Goal: Task Accomplishment & Management: Use online tool/utility

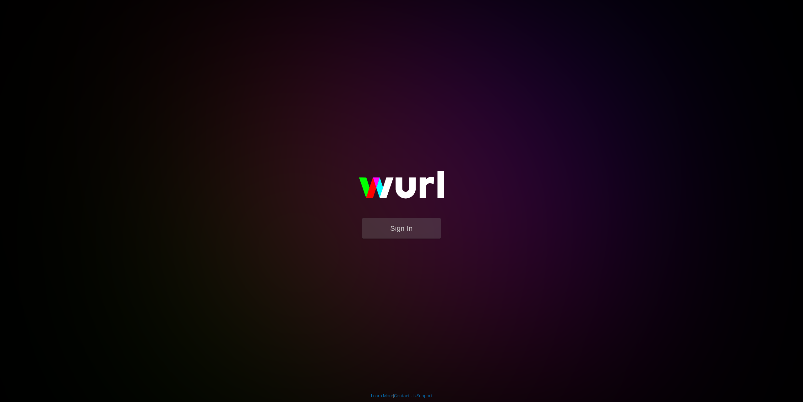
click at [401, 234] on button "Sign In" at bounding box center [401, 228] width 79 height 20
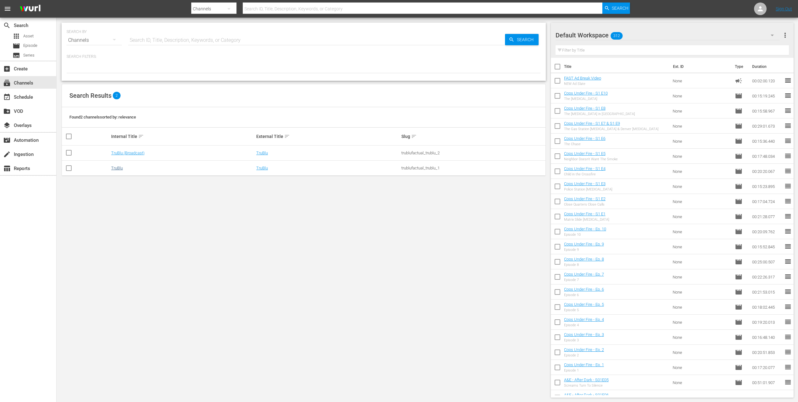
click at [111, 168] on link "TruBlu" at bounding box center [117, 168] width 12 height 5
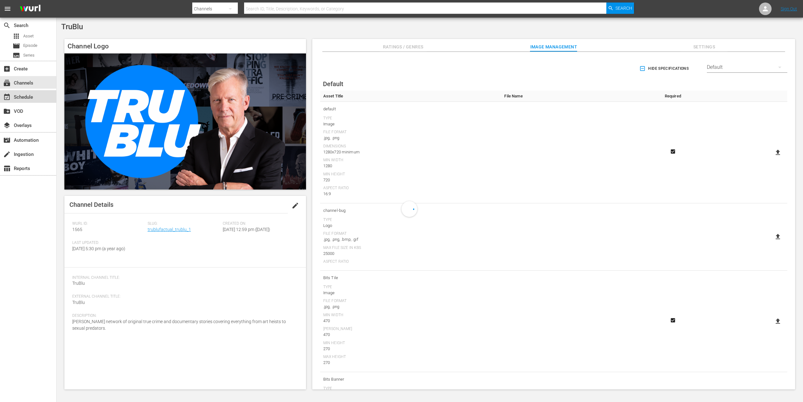
click at [26, 97] on div "event_available Schedule" at bounding box center [17, 96] width 35 height 6
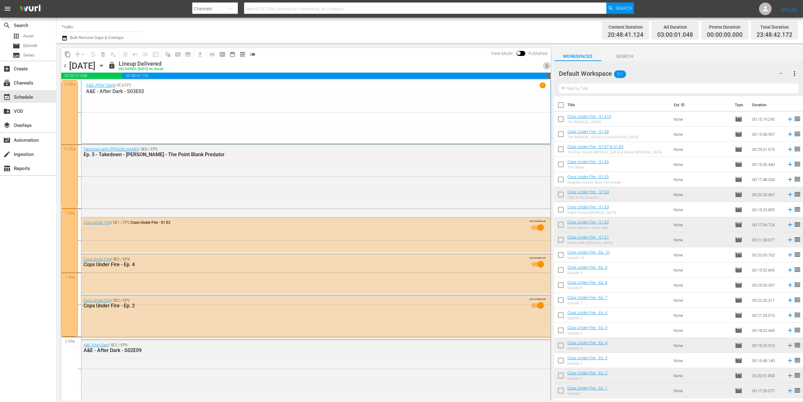
click at [547, 66] on span "chevron_right" at bounding box center [547, 66] width 8 height 8
